Goal: Information Seeking & Learning: Check status

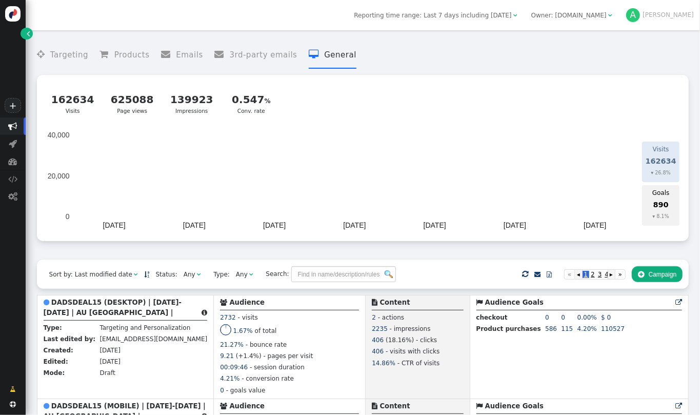
scroll to position [364, 0]
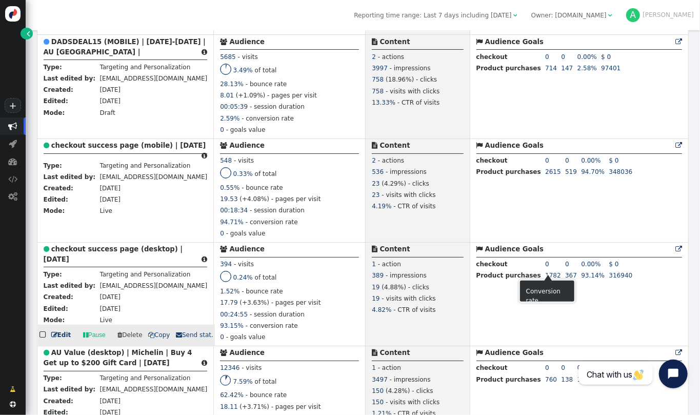
click at [594, 269] on td " Audience Goals  0 0 0.00% 0 0 0.00% 0 0 0.00% 0 0 0.00% 0 0 0.00% 0 0 0.00% …" at bounding box center [579, 294] width 219 height 104
click at [113, 253] on b "checkout success page (desktop) | [DATE]" at bounding box center [114, 254] width 140 height 18
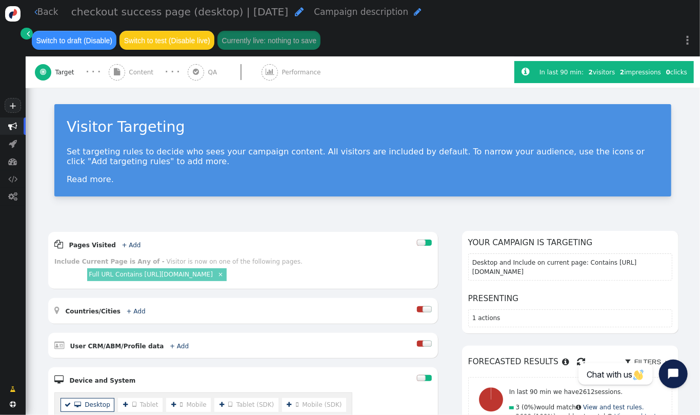
click at [139, 70] on span "Content" at bounding box center [143, 72] width 28 height 9
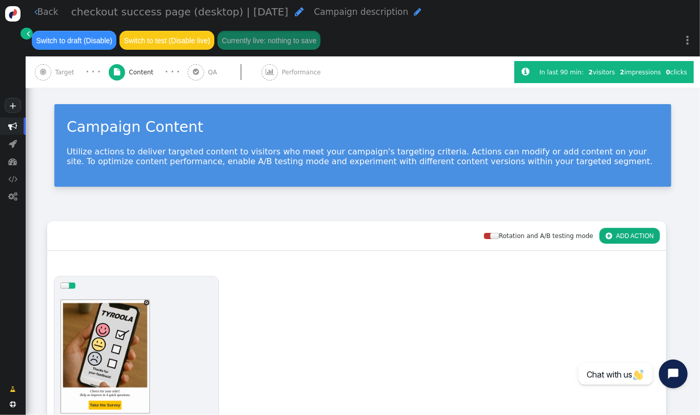
click at [224, 72] on div at bounding box center [241, 72] width 41 height 16
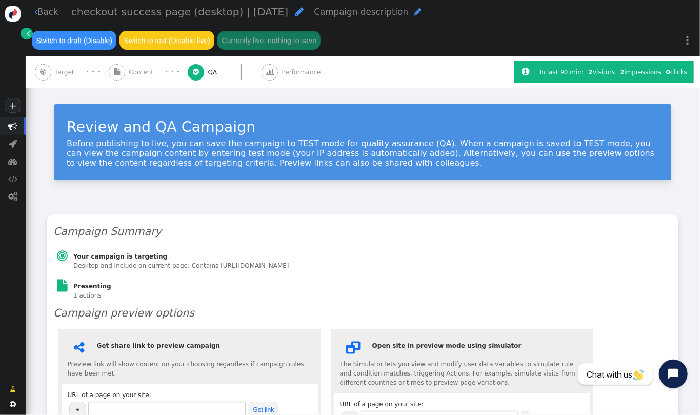
type input "[URL][DOMAIN_NAME]"
click at [272, 75] on span "" at bounding box center [270, 72] width 16 height 16
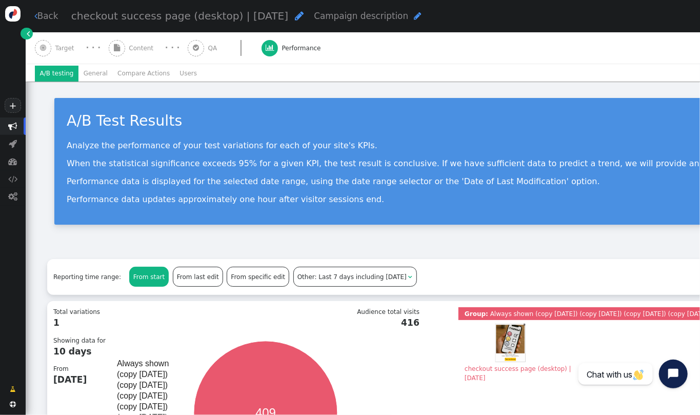
click at [175, 76] on li "Users" at bounding box center [188, 74] width 27 height 16
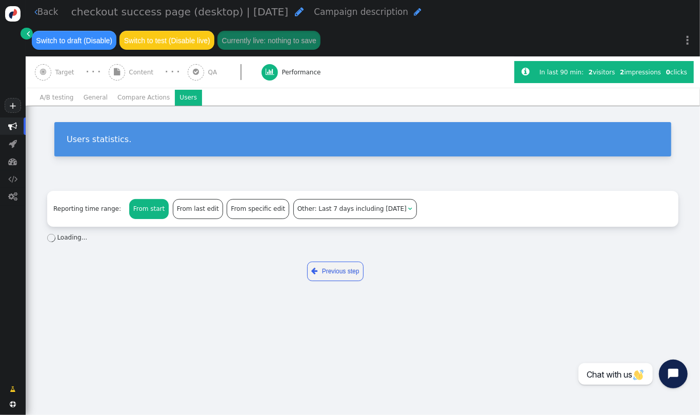
click at [140, 97] on li "Compare Actions" at bounding box center [144, 98] width 62 height 16
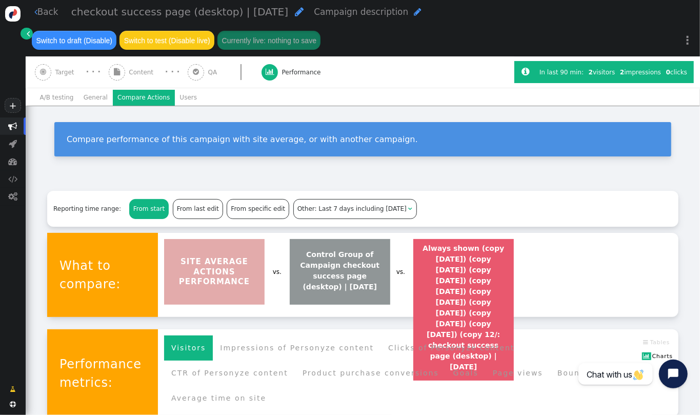
click at [177, 93] on li "Users" at bounding box center [188, 98] width 27 height 16
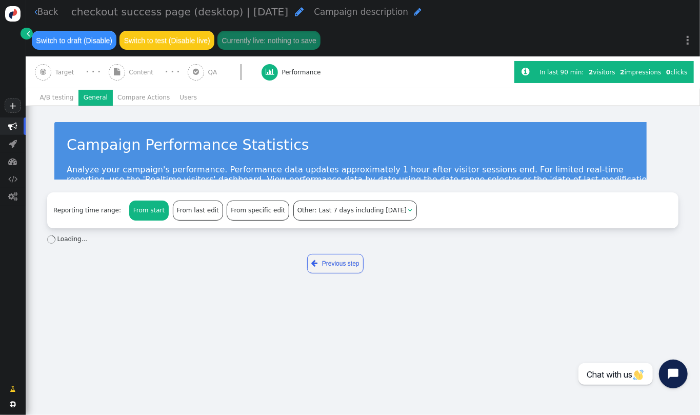
click at [87, 96] on li "General" at bounding box center [95, 98] width 34 height 16
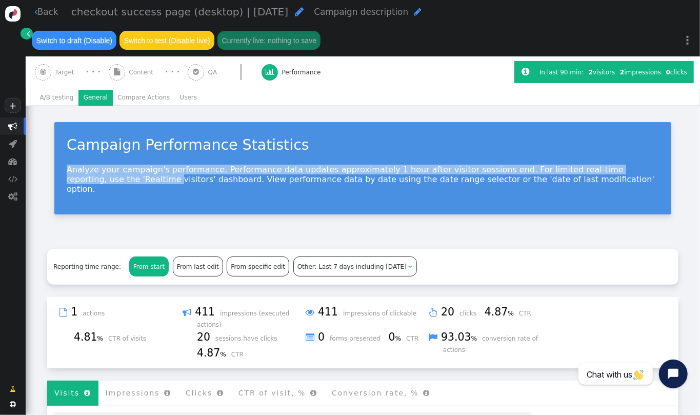
drag, startPoint x: 700, startPoint y: 158, endPoint x: 693, endPoint y: 139, distance: 20.8
click at [693, 139] on div " Back checkout success page (desktop) | [DATE]  Campaign description  Switch…" at bounding box center [363, 207] width 675 height 415
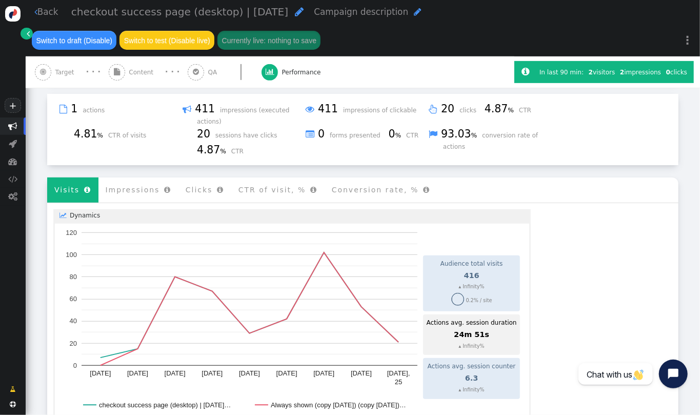
scroll to position [213, 0]
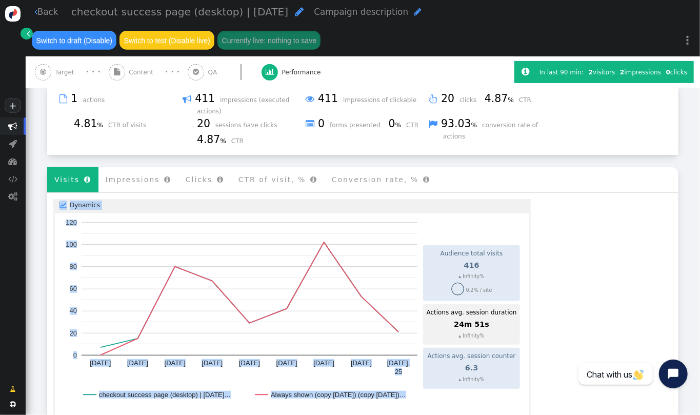
drag, startPoint x: 700, startPoint y: 213, endPoint x: 700, endPoint y: 159, distance: 54.9
click at [700, 159] on div " Back checkout success page (desktop) | [DATE]  Campaign description  Switch…" at bounding box center [363, 207] width 675 height 415
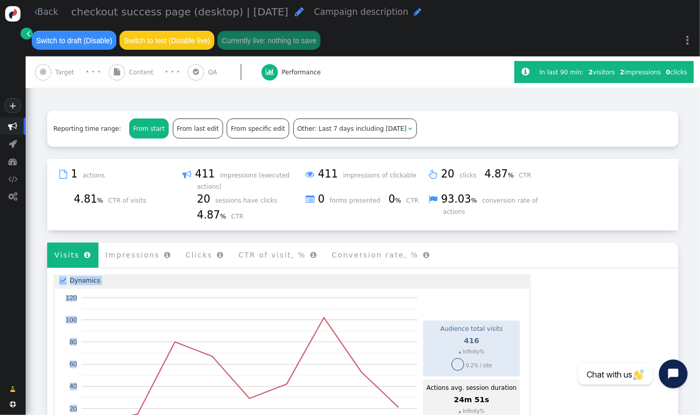
scroll to position [139, 0]
drag, startPoint x: 700, startPoint y: 88, endPoint x: 692, endPoint y: 96, distance: 11.3
click at [692, 96] on div " Back checkout success page (desktop) | [DATE]  Campaign description  Switch…" at bounding box center [363, 207] width 675 height 415
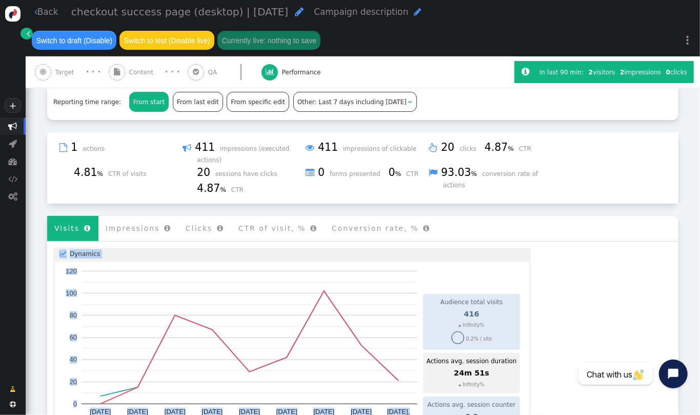
scroll to position [0, 0]
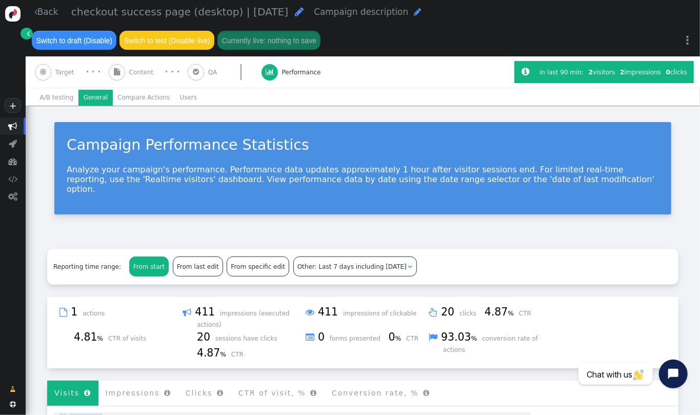
click at [143, 98] on li "Compare Actions" at bounding box center [144, 98] width 62 height 16
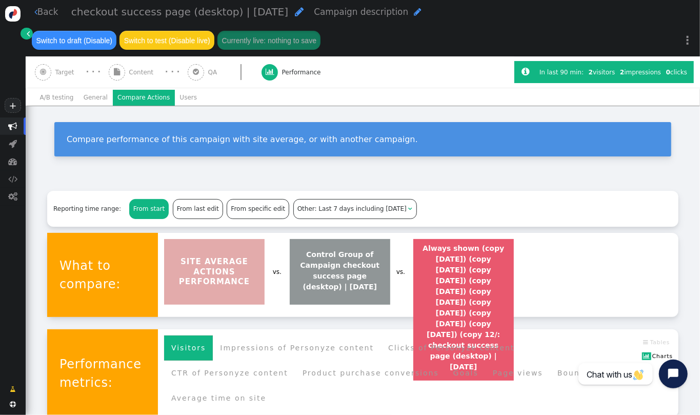
click at [62, 72] on span "Target" at bounding box center [66, 72] width 23 height 9
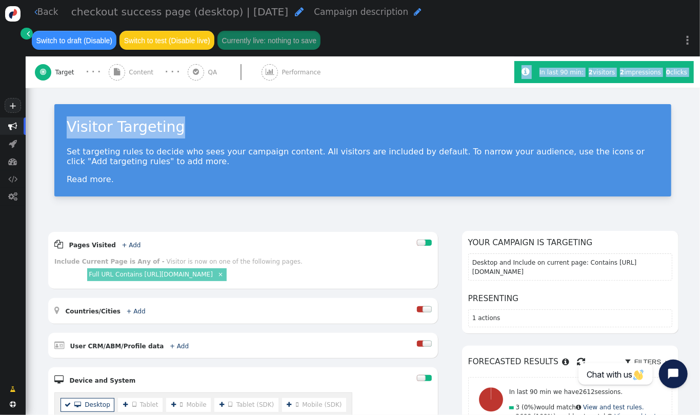
drag, startPoint x: 700, startPoint y: 83, endPoint x: 695, endPoint y: 105, distance: 22.1
click at [695, 105] on div " Back checkout success page (desktop) | [DATE]  Campaign description  Switch…" at bounding box center [363, 207] width 675 height 415
click at [299, 72] on span "Performance" at bounding box center [303, 72] width 43 height 9
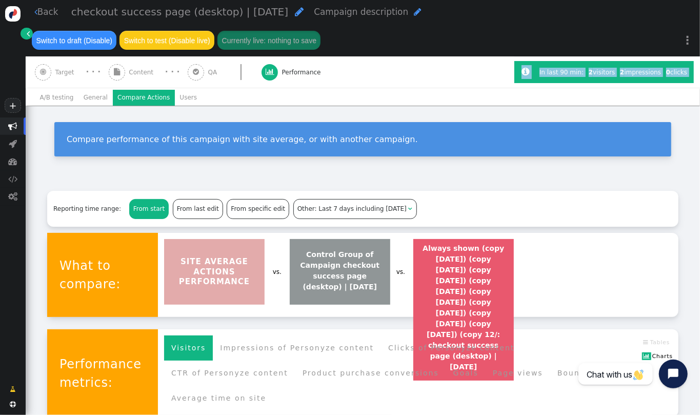
click at [185, 104] on li "Users" at bounding box center [188, 98] width 27 height 16
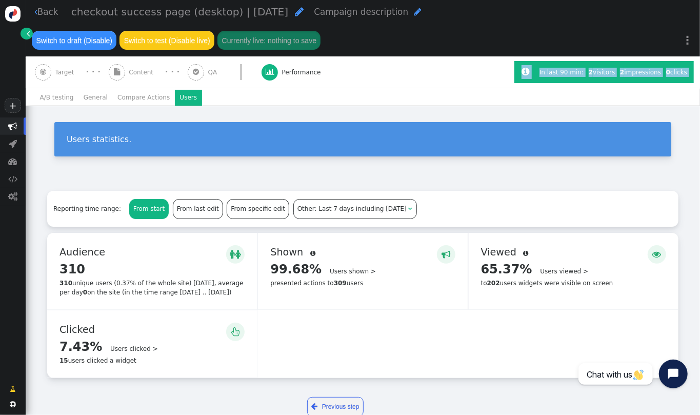
click at [95, 101] on li "General" at bounding box center [95, 98] width 34 height 16
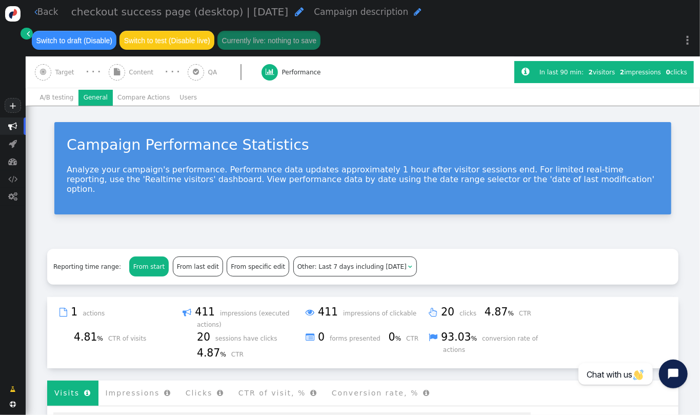
drag, startPoint x: 700, startPoint y: 146, endPoint x: 694, endPoint y: 128, distance: 18.3
click at [694, 128] on div " Back checkout success page (desktop) | [DATE]  Campaign description  Switch…" at bounding box center [363, 207] width 675 height 415
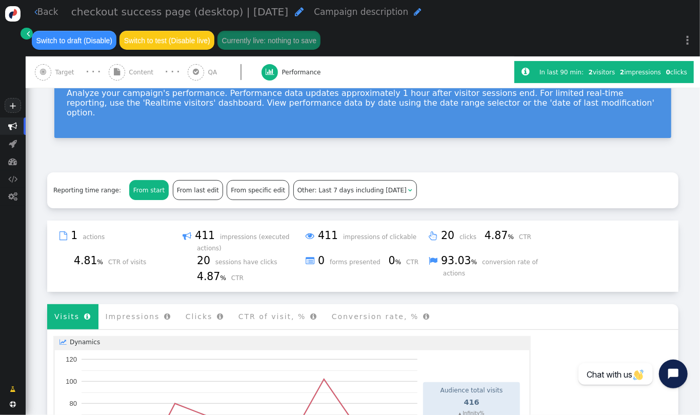
scroll to position [81, 0]
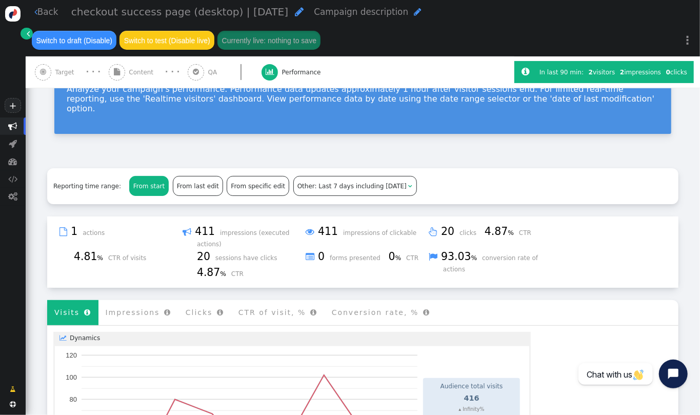
click at [331, 183] on span "Other: Last 7 days including [DATE]" at bounding box center [352, 186] width 109 height 7
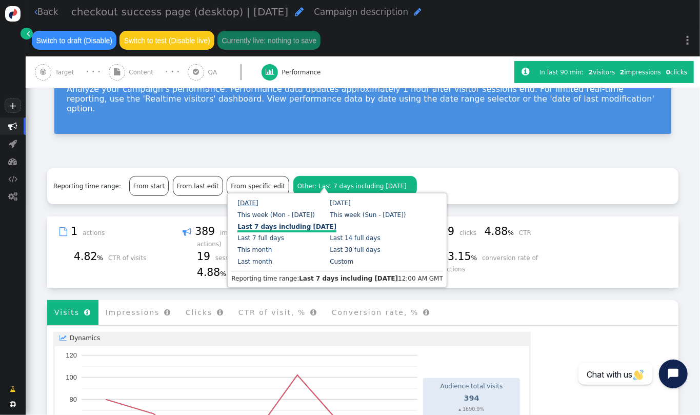
click at [244, 204] on link "[DATE]" at bounding box center [248, 203] width 21 height 7
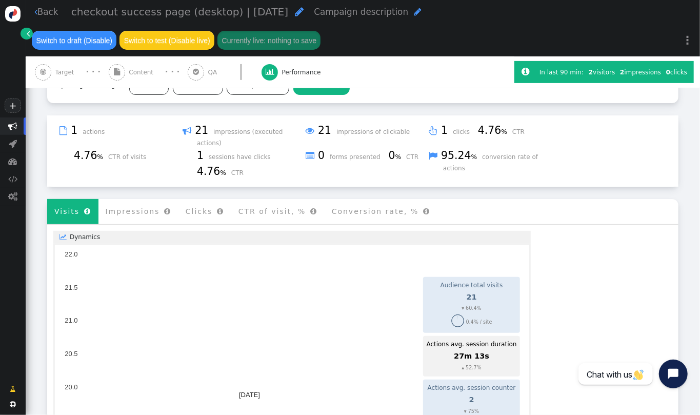
scroll to position [184, 0]
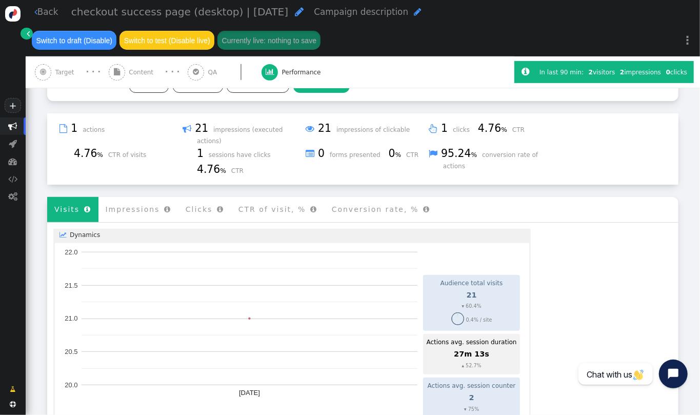
click at [54, 16] on link " Back" at bounding box center [46, 12] width 24 height 13
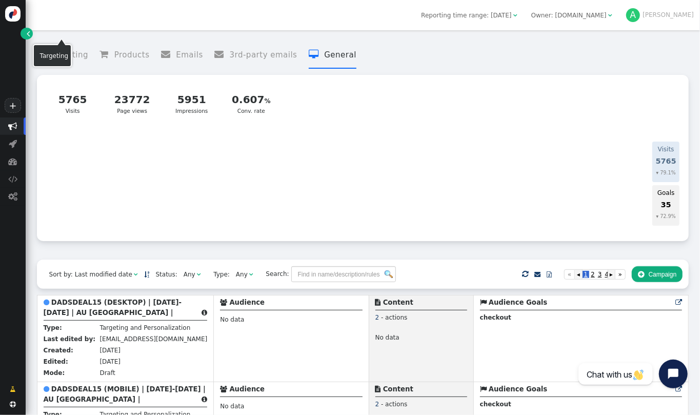
scroll to position [337, 0]
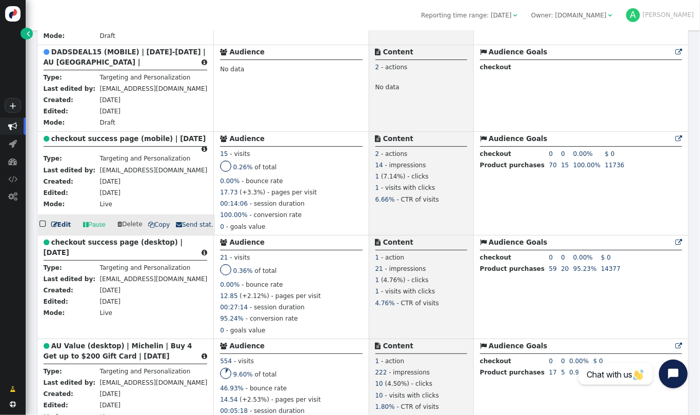
click at [85, 143] on b "checkout success page (mobile) | [DATE]" at bounding box center [128, 139] width 155 height 8
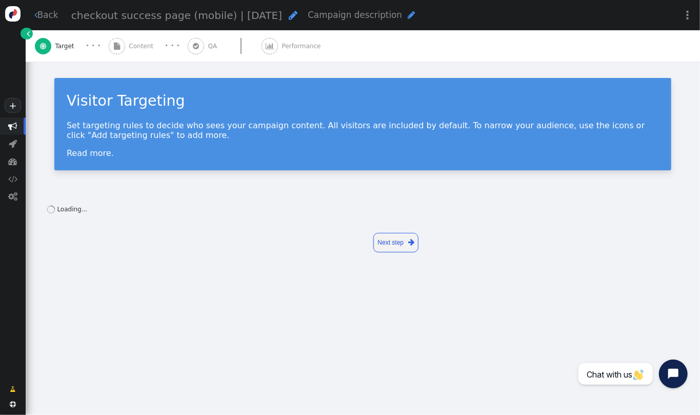
click at [267, 53] on span "" at bounding box center [270, 46] width 16 height 16
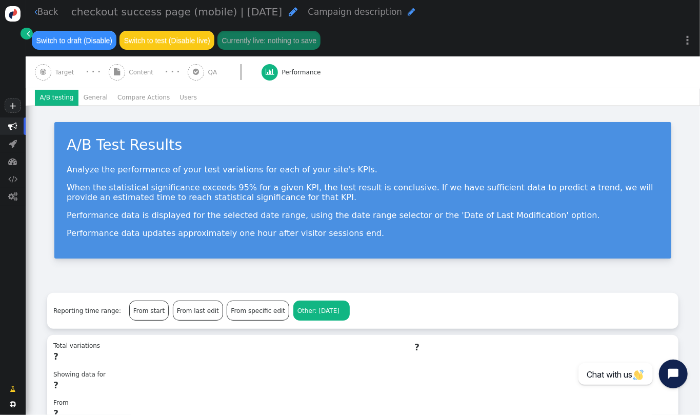
click at [212, 53] on div "Switch to draft (Disable) Switch to test (Disable live) Currently live: nothing…" at bounding box center [176, 40] width 301 height 32
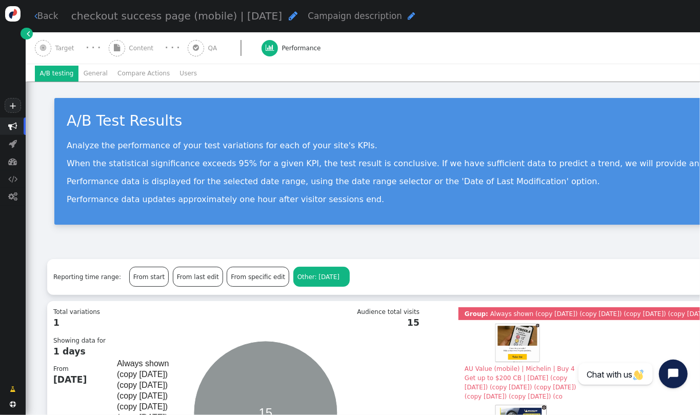
click at [591, 189] on div "Analyze the performance of your test variations for each of your site's KPIs. W…" at bounding box center [538, 173] width 942 height 64
click at [175, 72] on li "Users" at bounding box center [188, 74] width 27 height 16
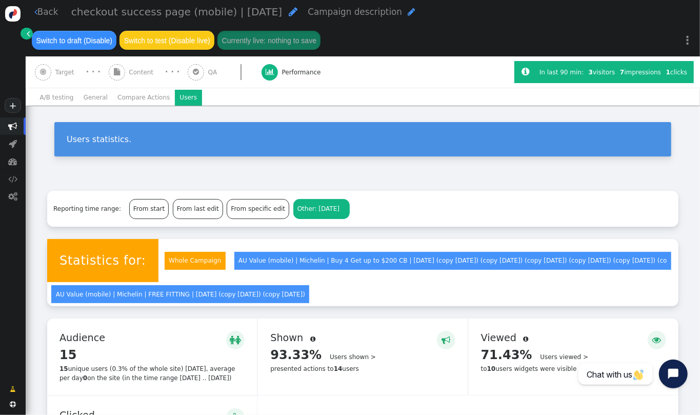
drag, startPoint x: 700, startPoint y: 165, endPoint x: 694, endPoint y: 194, distance: 29.9
click at [694, 194] on div " Back checkout success page (mobile) | [DATE]  Campaign description  Switch …" at bounding box center [363, 207] width 675 height 415
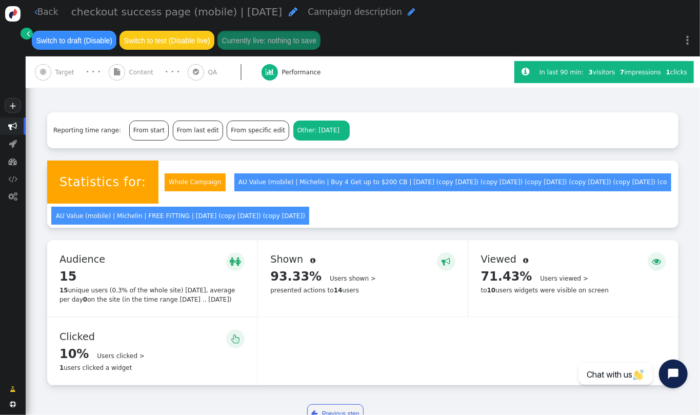
scroll to position [76, 0]
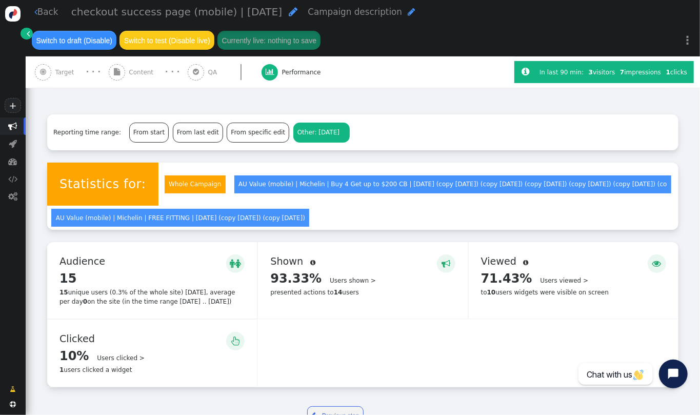
click at [396, 149] on div "Reporting time range: From start From last edit From specific edit Other: [DATE…" at bounding box center [362, 132] width 631 height 36
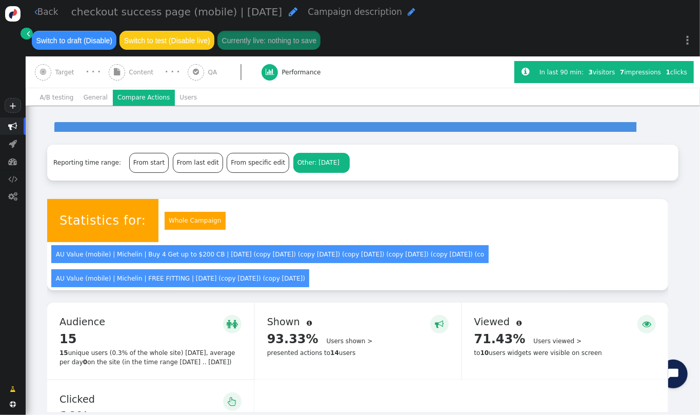
click at [125, 97] on li "Compare Actions" at bounding box center [144, 98] width 62 height 16
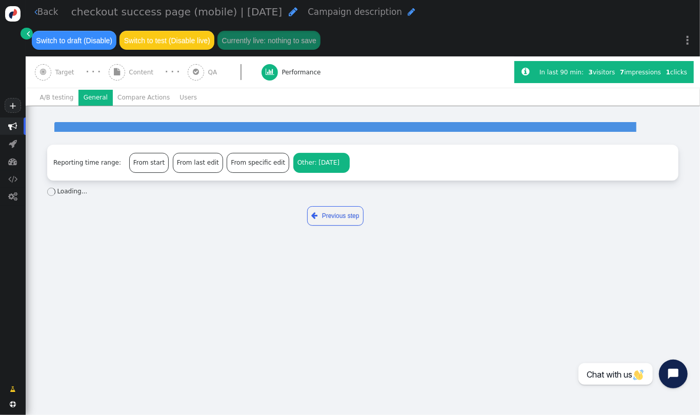
click at [98, 100] on li "General" at bounding box center [95, 98] width 34 height 16
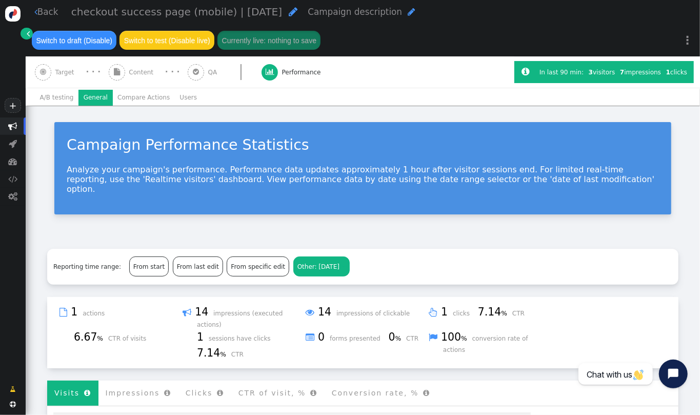
click at [48, 7] on link " Back" at bounding box center [46, 12] width 24 height 13
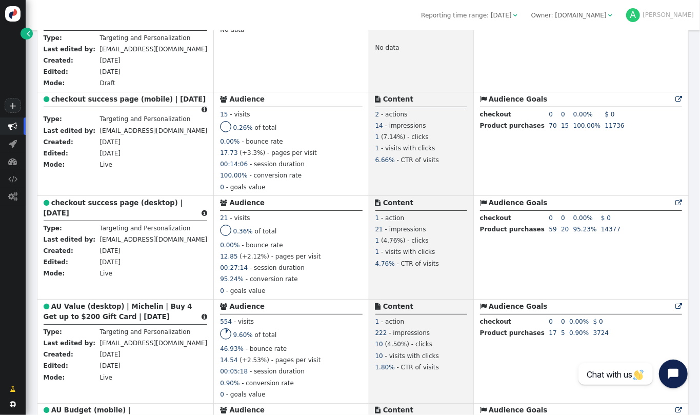
scroll to position [384, 0]
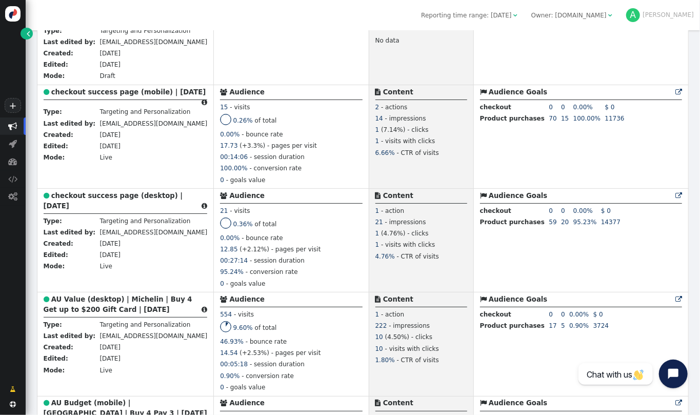
drag, startPoint x: 700, startPoint y: 2, endPoint x: 6, endPoint y: 255, distance: 738.4
click at [6, 255] on div " Campaigns  Realtime Visitors  Dashboard  Tracker Settings  Settings" at bounding box center [13, 245] width 26 height 257
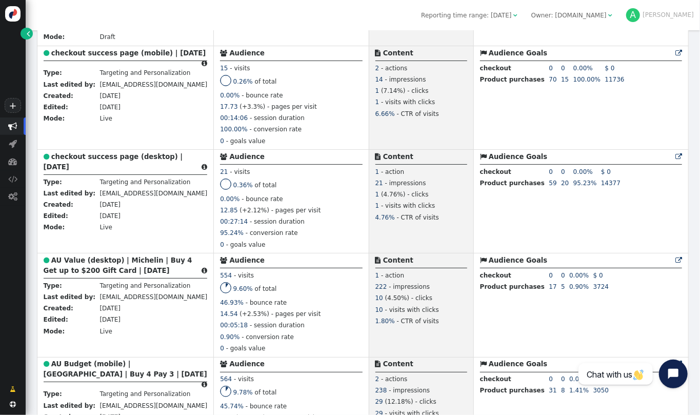
scroll to position [414, 0]
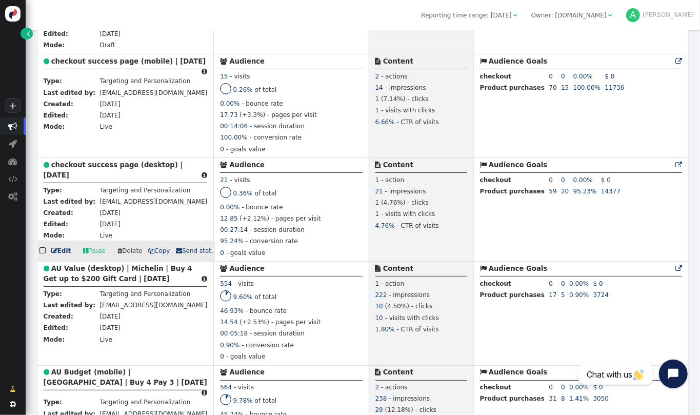
click at [101, 171] on b "checkout success page (desktop) | [DATE]" at bounding box center [114, 170] width 140 height 18
